Goal: Find specific page/section: Find specific page/section

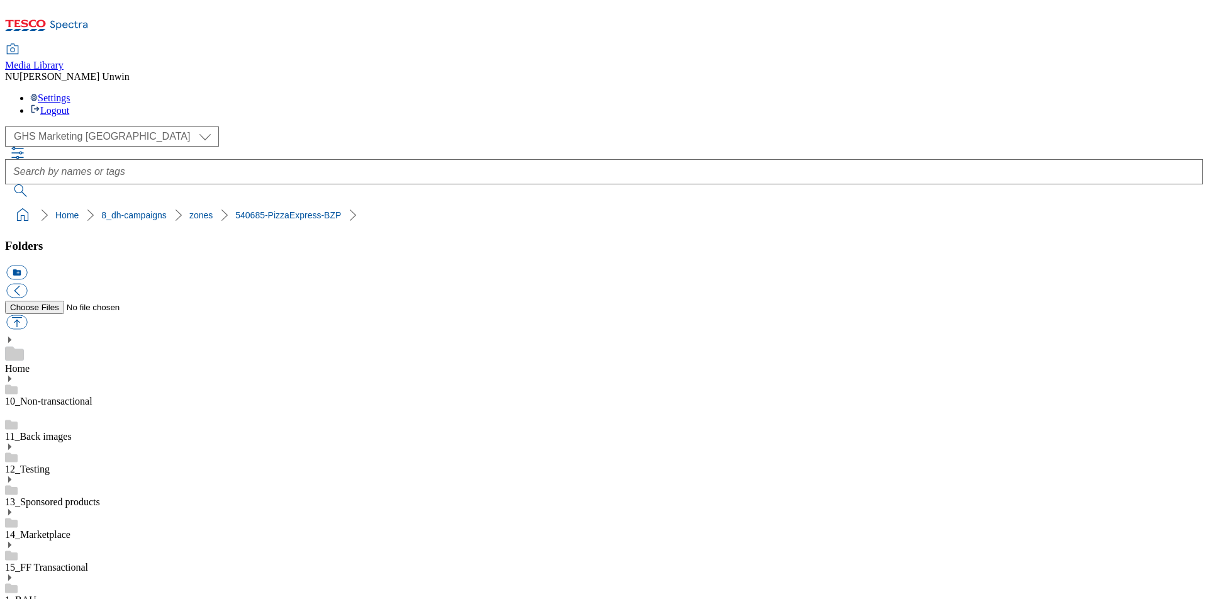
scroll to position [83, 0]
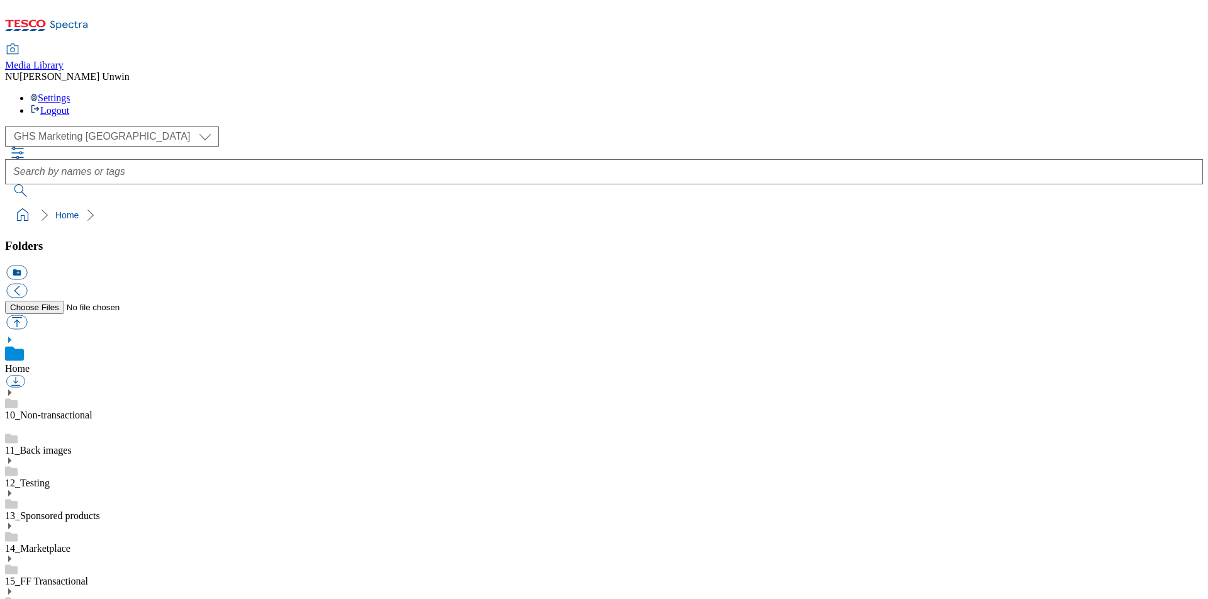
scroll to position [1, 0]
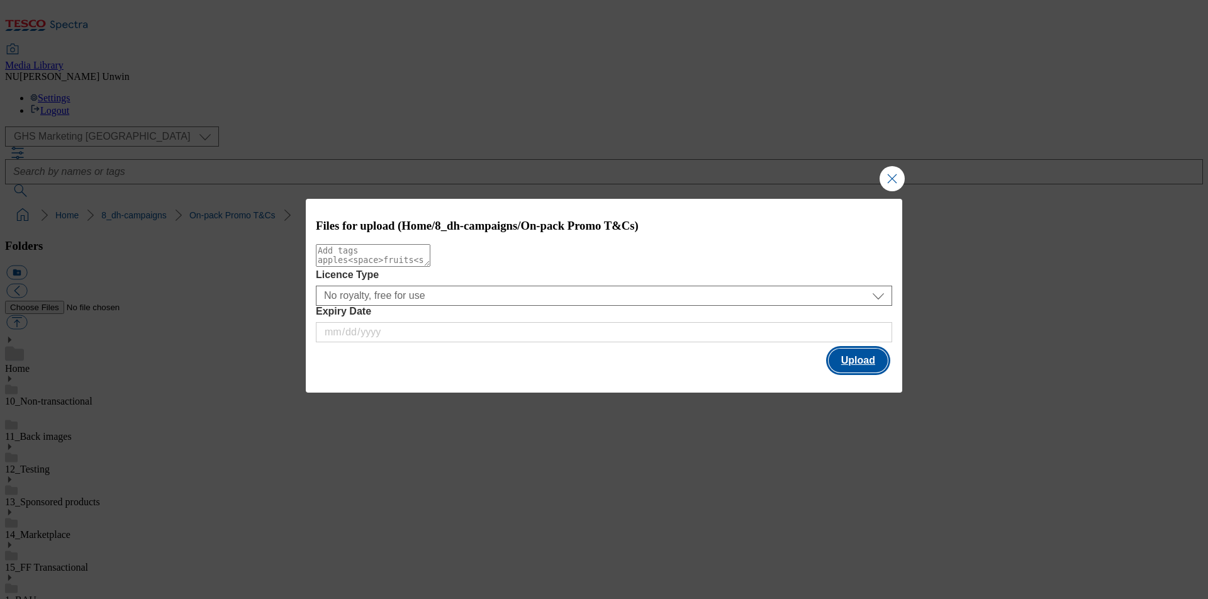
click at [875, 354] on button "Upload" at bounding box center [858, 361] width 59 height 24
